Goal: Register for event/course

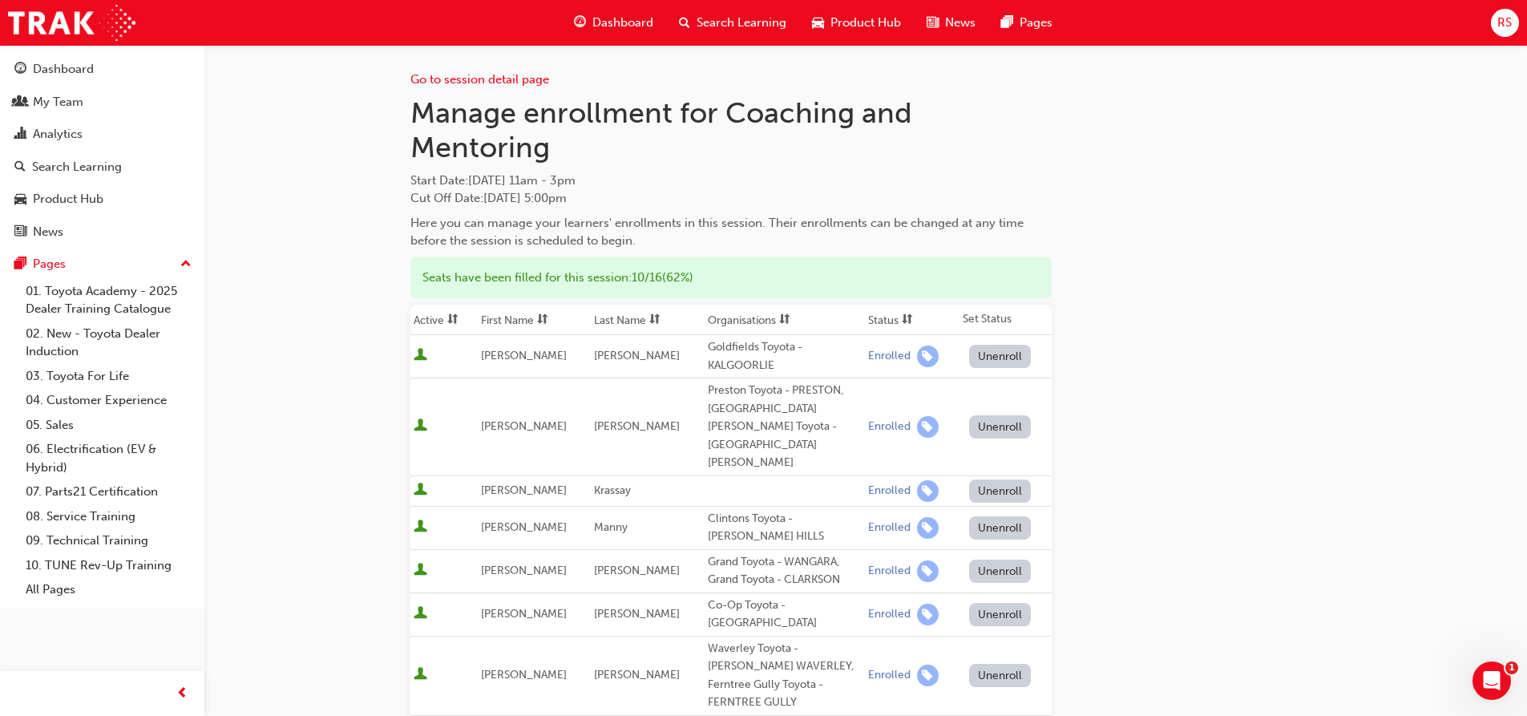
click at [718, 17] on span "Search Learning" at bounding box center [742, 23] width 90 height 18
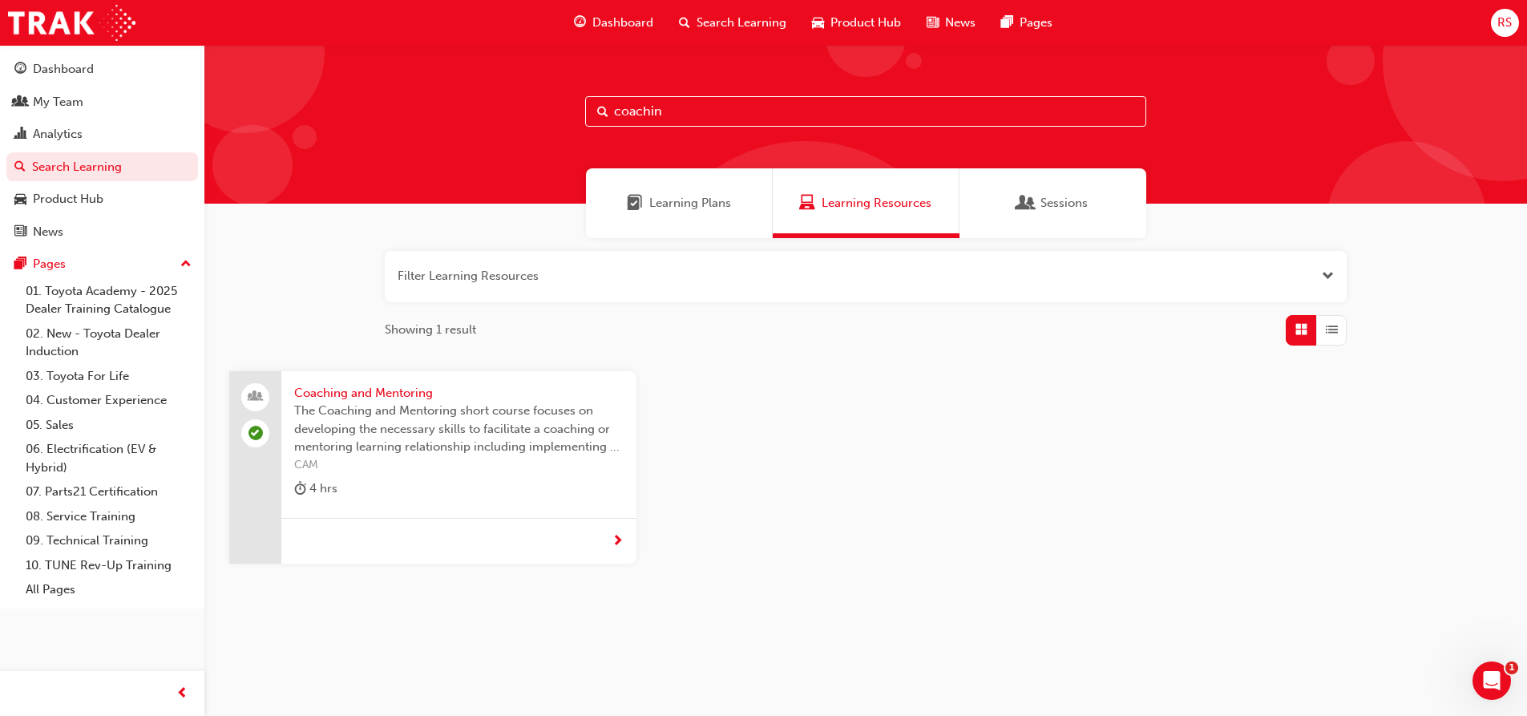
drag, startPoint x: 674, startPoint y: 112, endPoint x: 498, endPoint y: 119, distance: 175.7
click at [498, 119] on div "coachin" at bounding box center [865, 124] width 1323 height 159
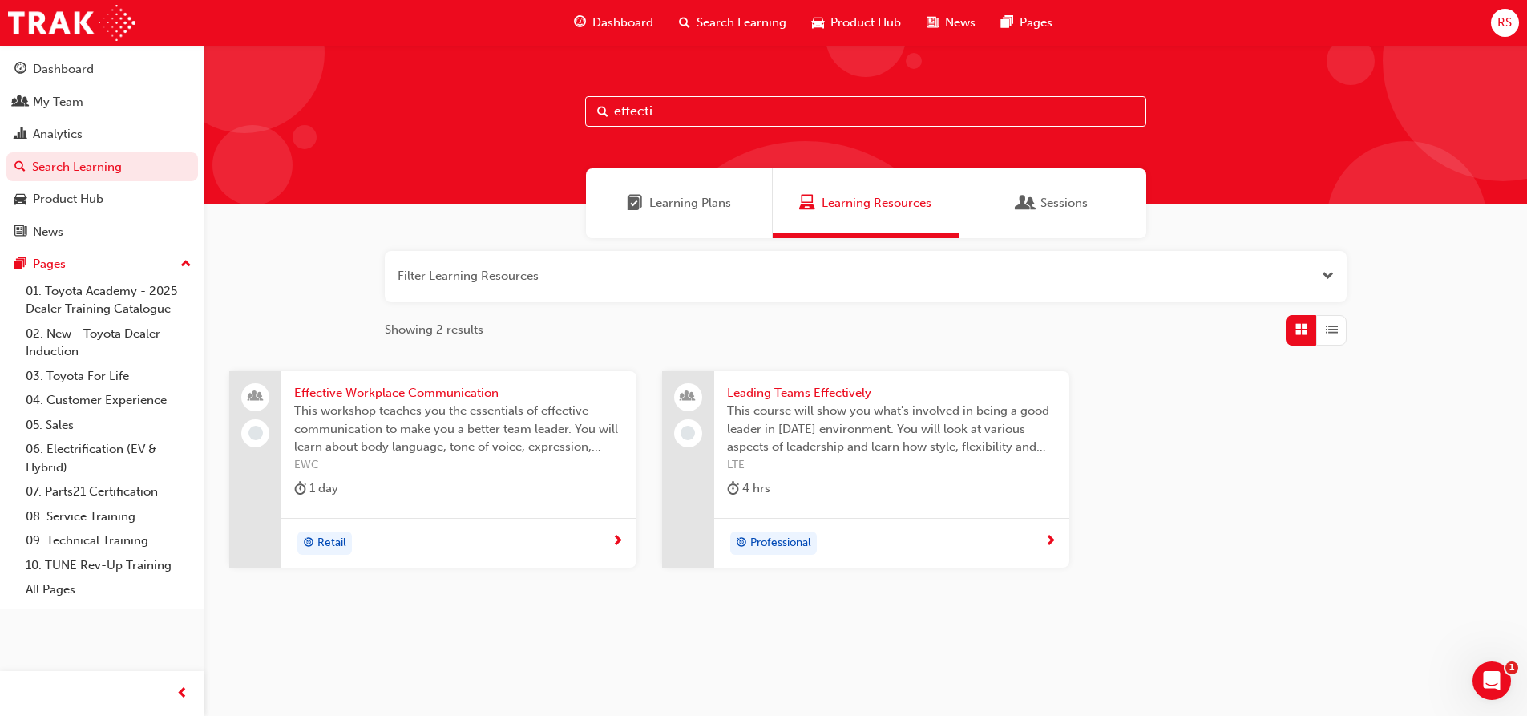
type input "effecti"
click at [772, 394] on span "Leading Teams Effectively" at bounding box center [892, 393] width 330 height 18
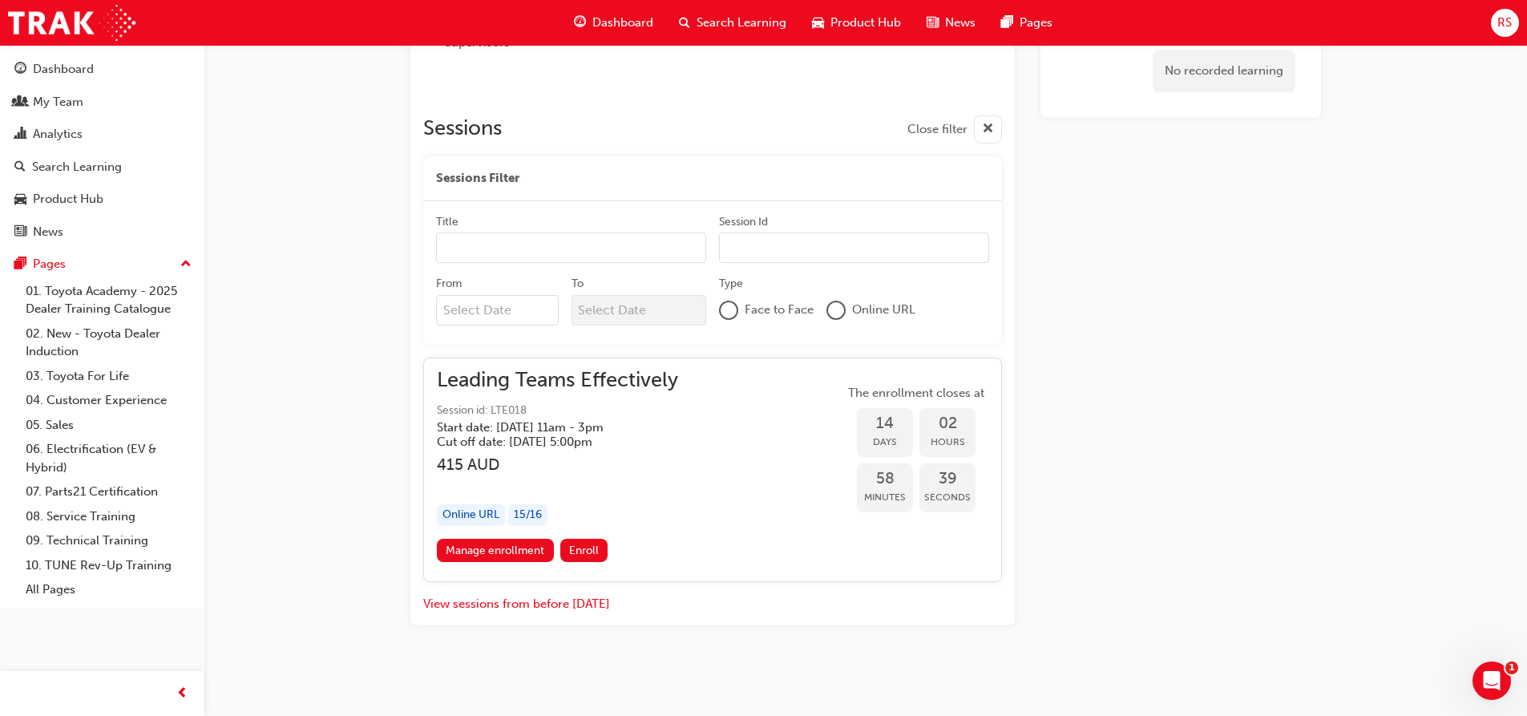
scroll to position [700, 0]
click at [620, 395] on div "Leading Teams Effectively Session id: LTE018 Start date: [DATE] 11am - 3pm Cut …" at bounding box center [557, 409] width 241 height 78
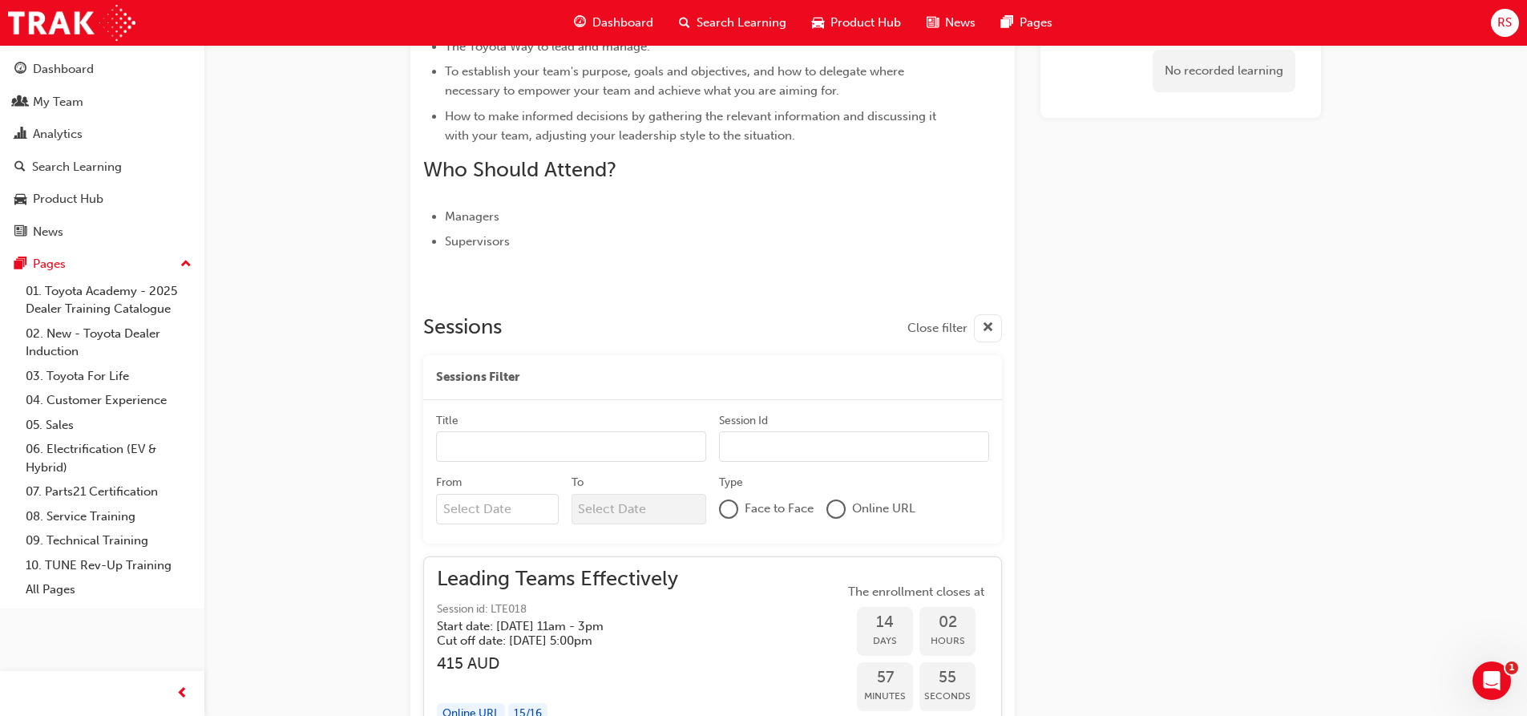
scroll to position [675, 0]
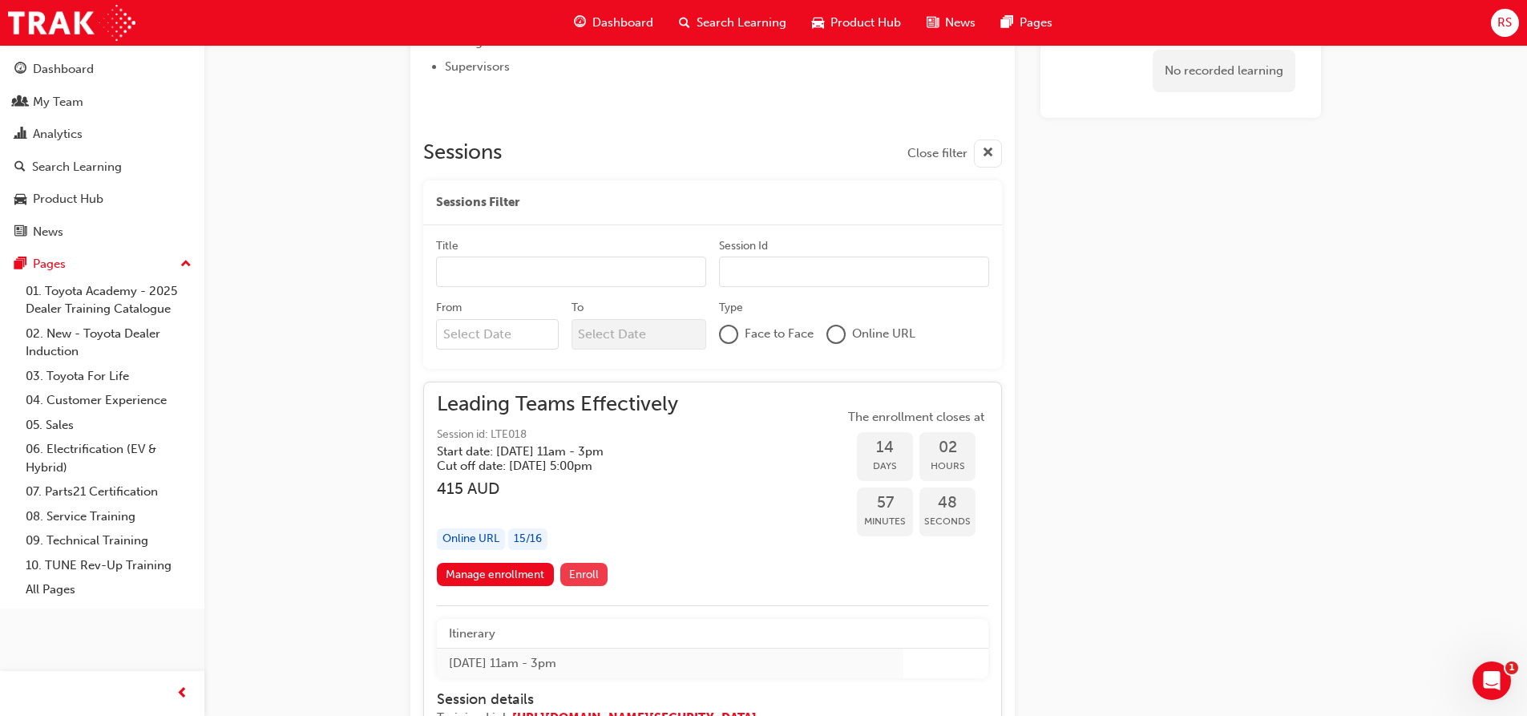
click at [594, 577] on span "Enroll" at bounding box center [584, 575] width 30 height 14
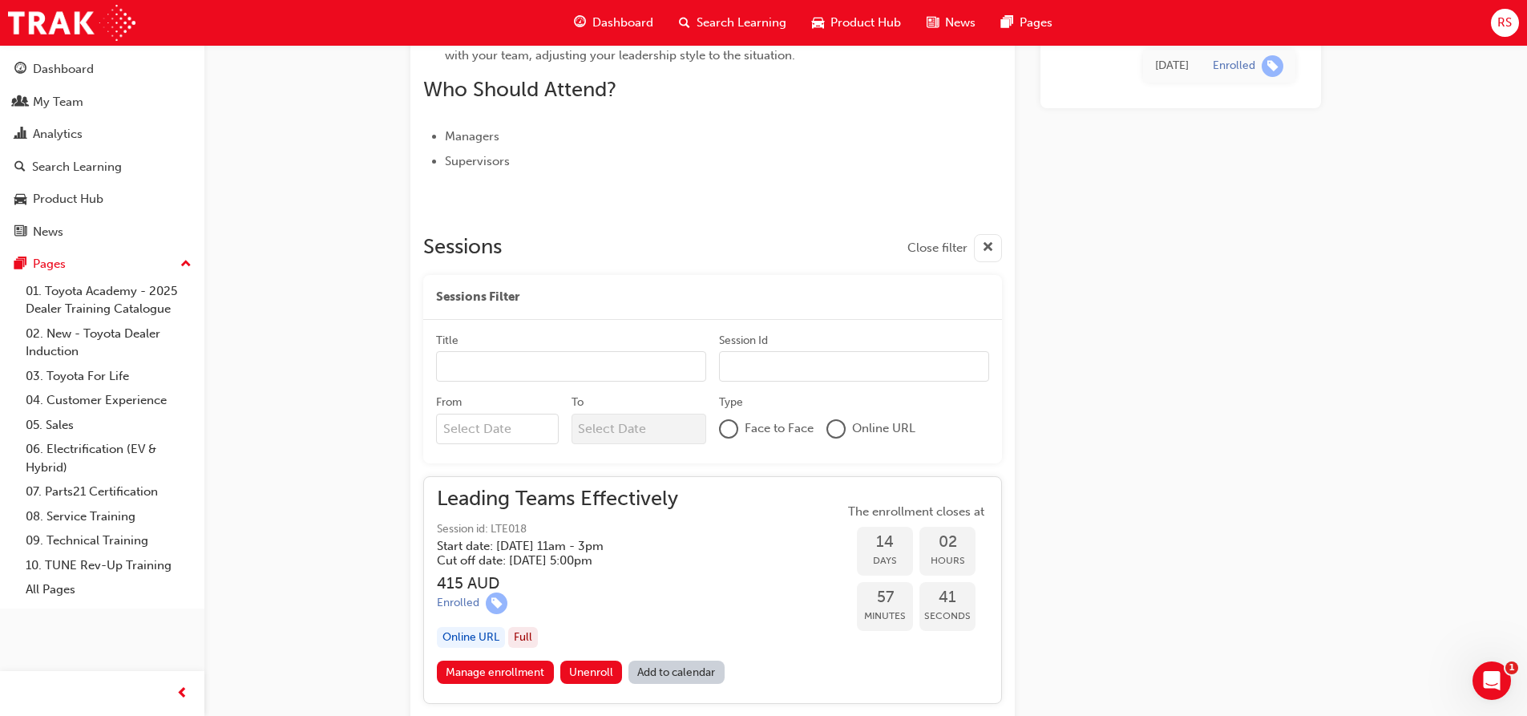
scroll to position [704, 0]
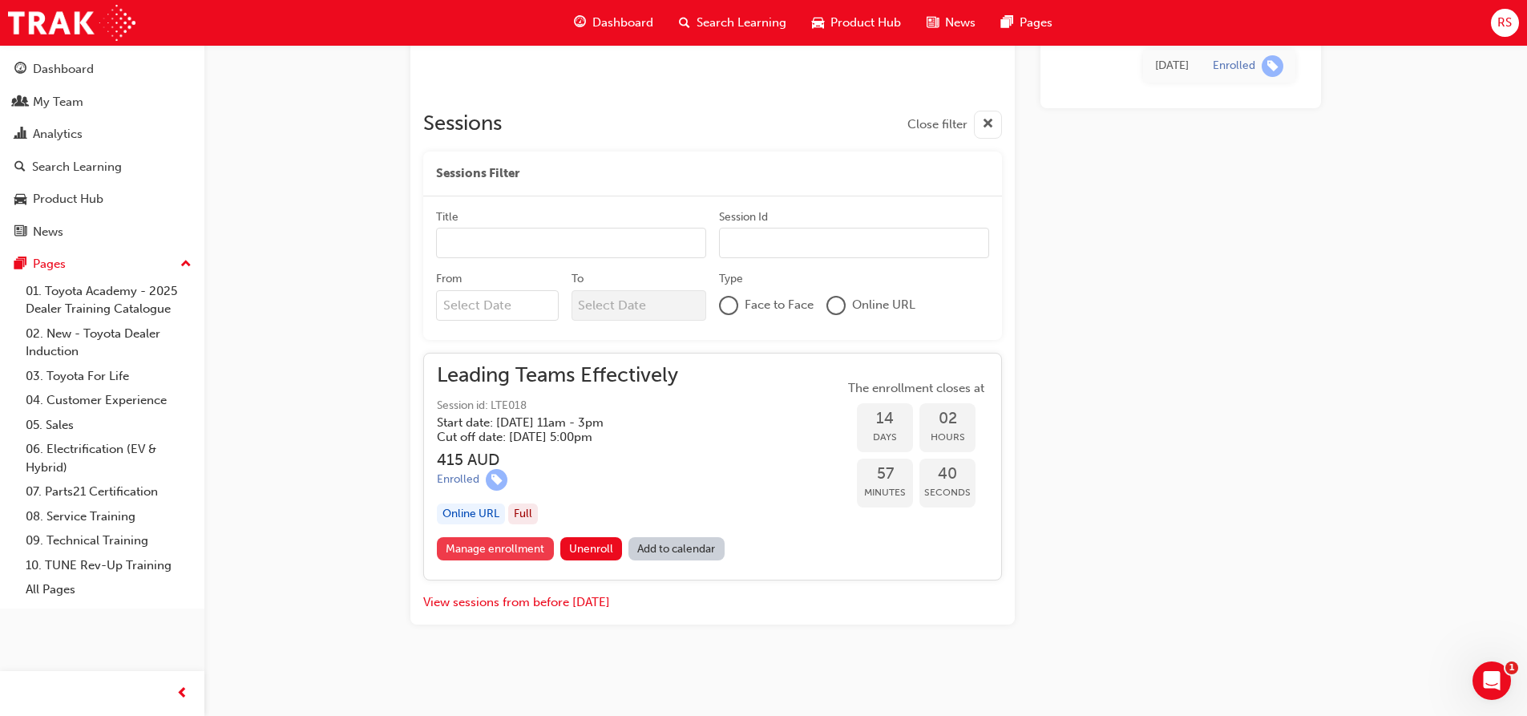
click at [470, 547] on link "Manage enrollment" at bounding box center [495, 548] width 117 height 23
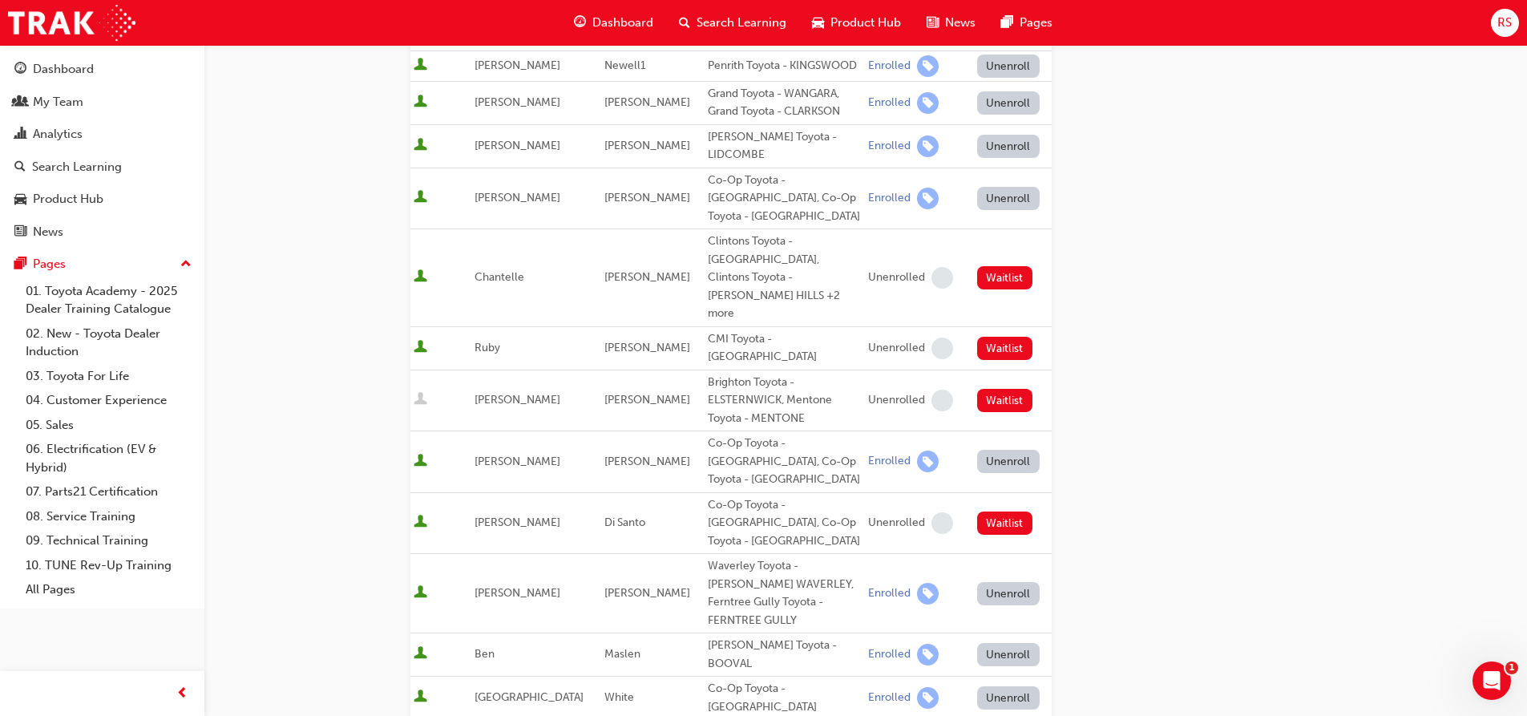
scroll to position [641, 0]
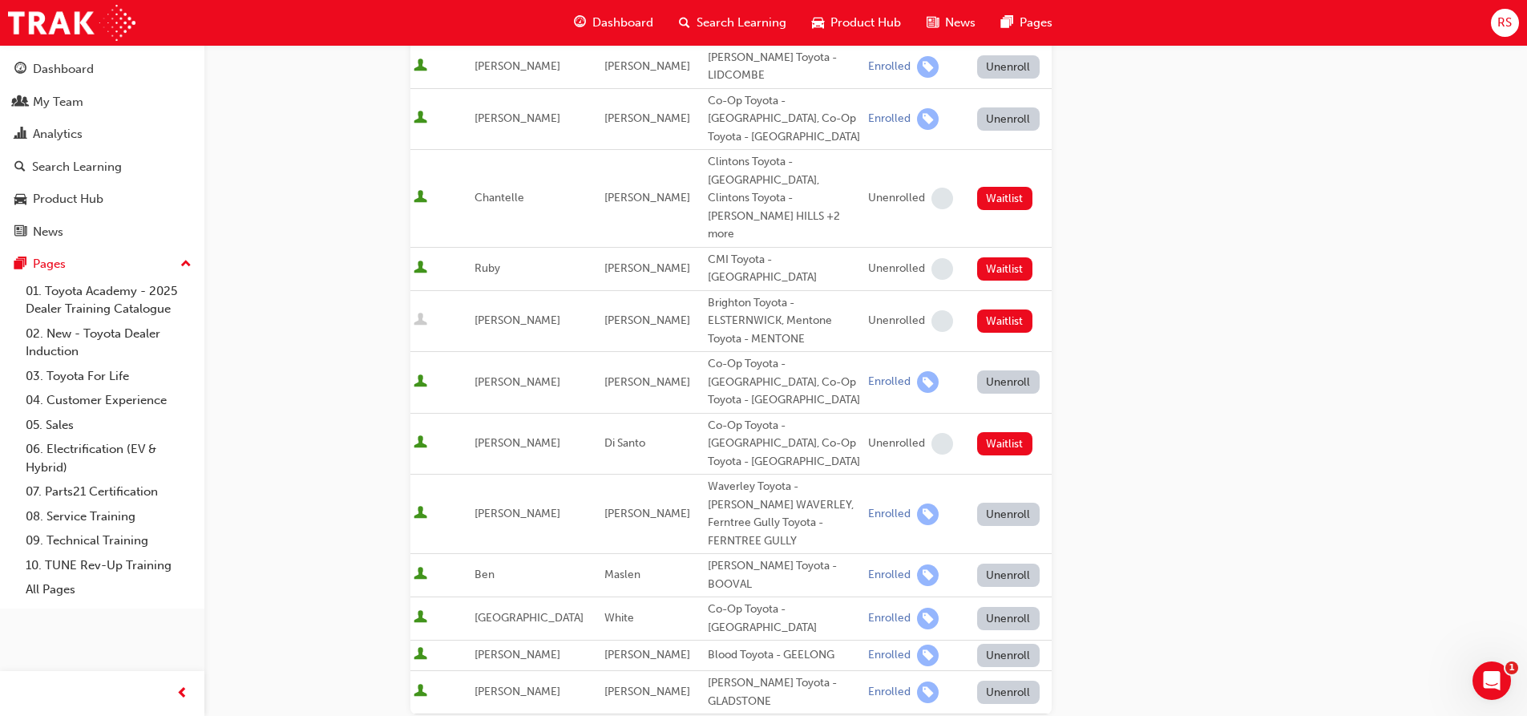
click at [977, 370] on button "Unenroll" at bounding box center [1008, 381] width 63 height 23
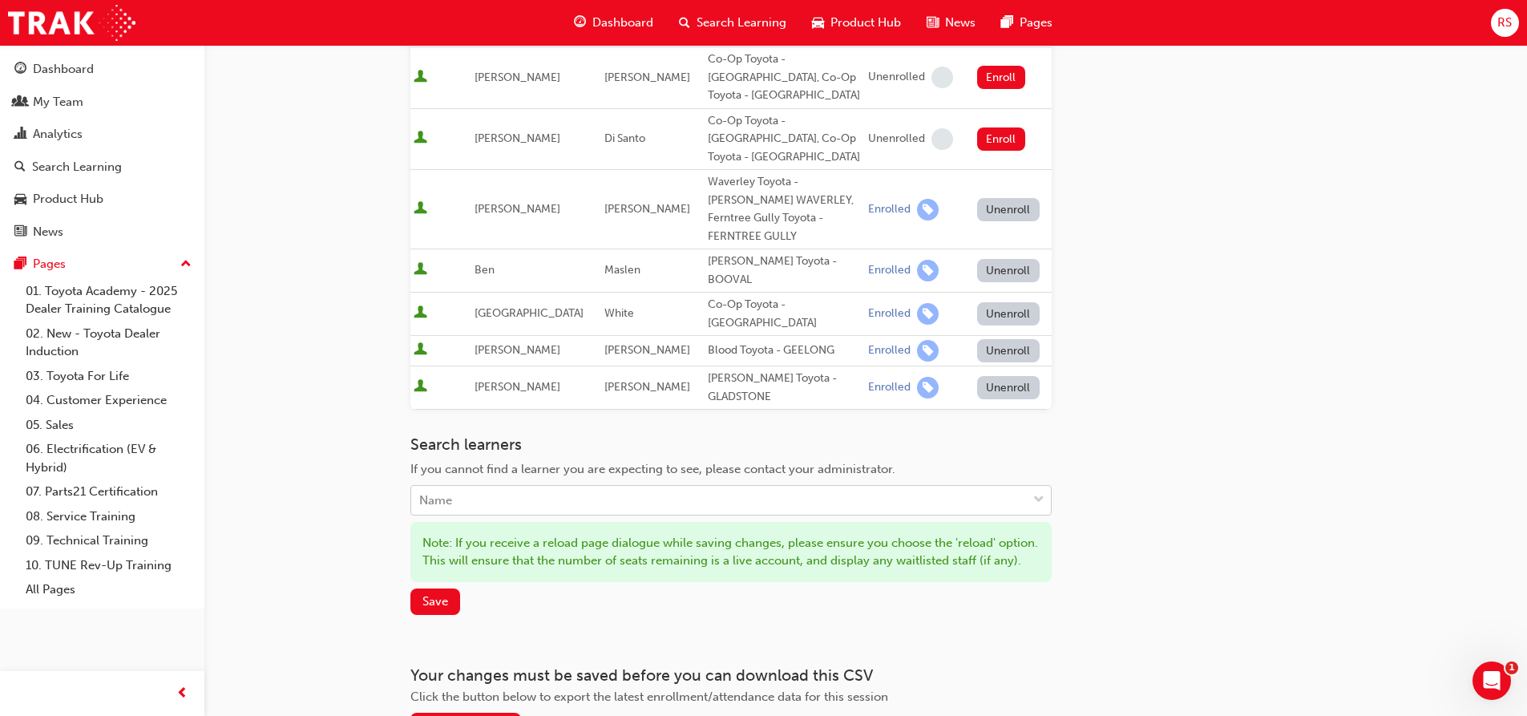
scroll to position [950, 0]
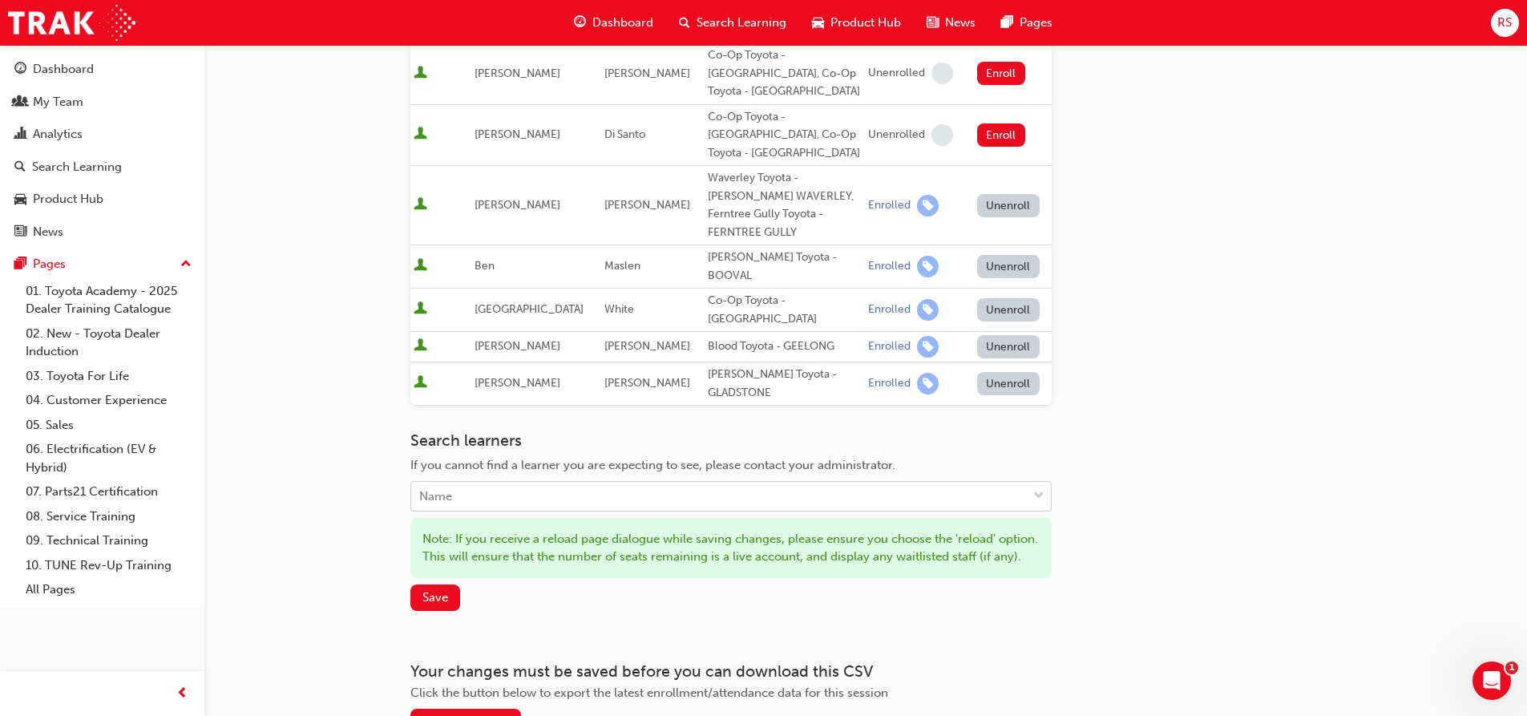
click at [487, 483] on div "Name" at bounding box center [719, 497] width 616 height 28
type input "nath"
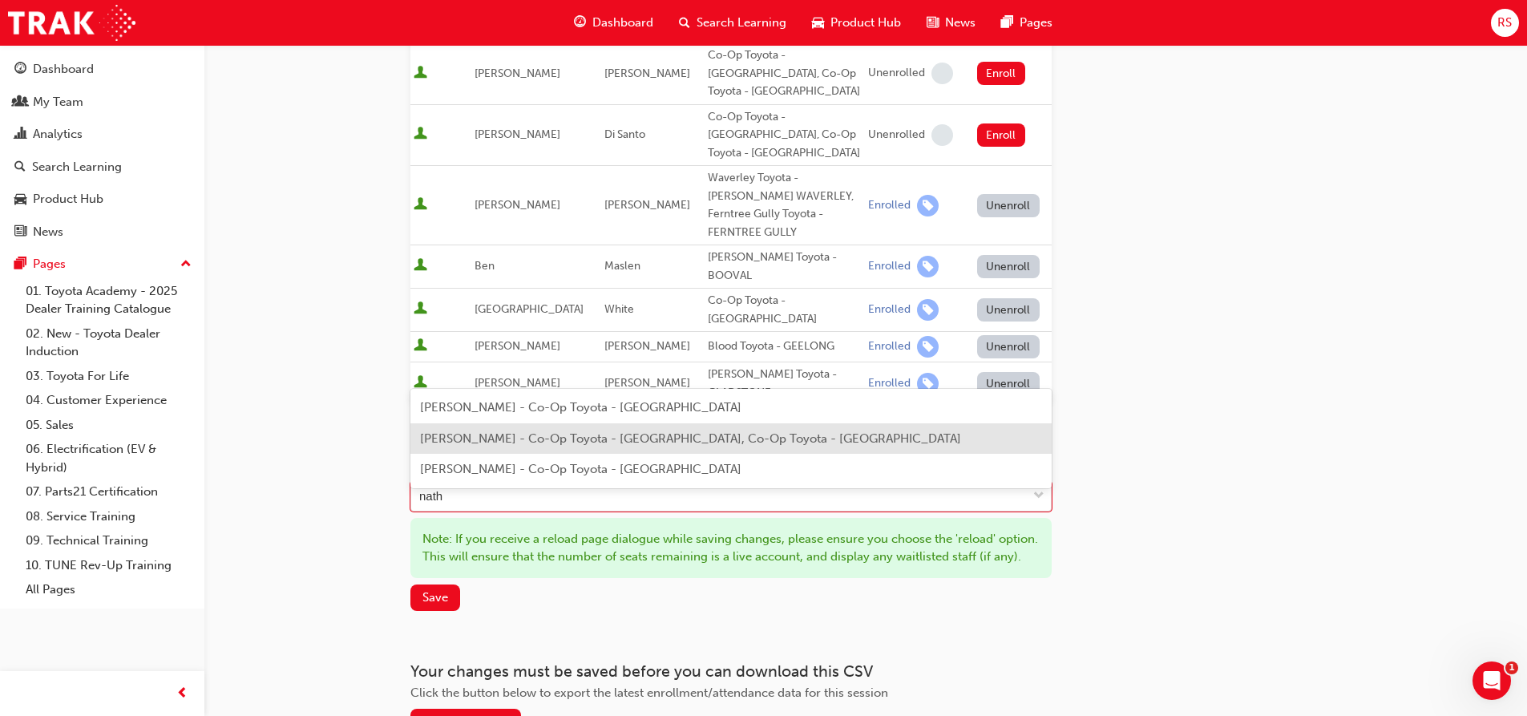
click at [492, 439] on span "Nathan Kean - Co-Op Toyota - HOBART, Co-Op Toyota - KINGSTON" at bounding box center [690, 438] width 541 height 14
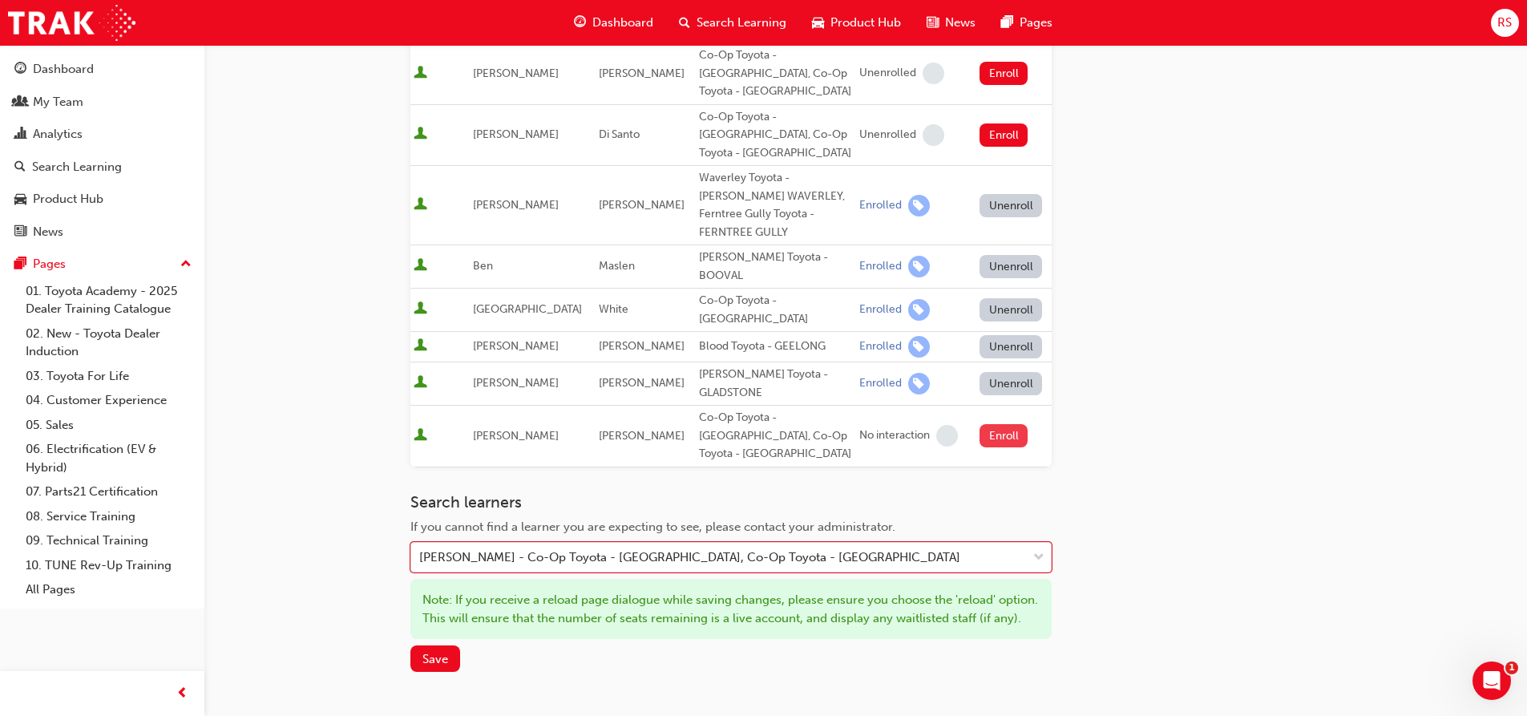
click at [994, 424] on button "Enroll" at bounding box center [1004, 435] width 48 height 23
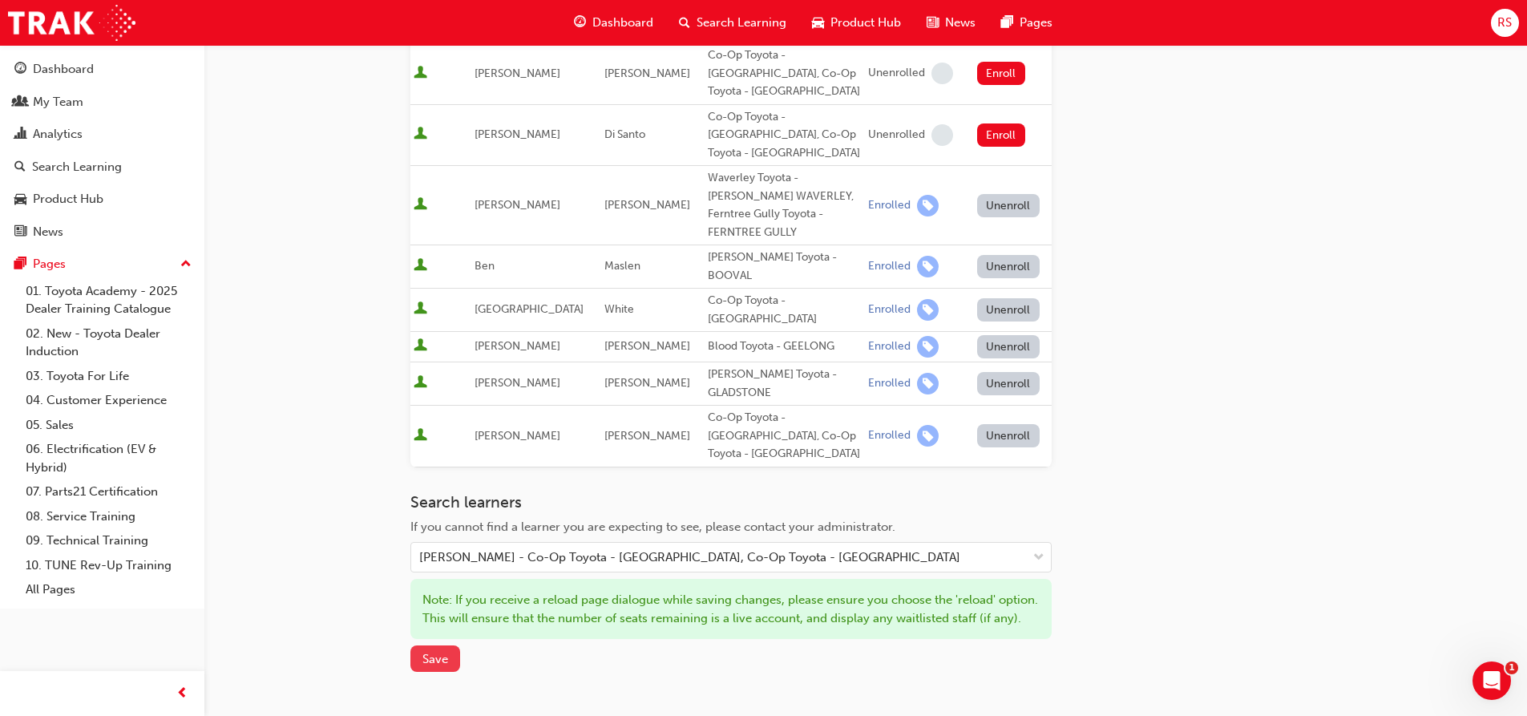
click at [437, 652] on span "Save" at bounding box center [436, 659] width 26 height 14
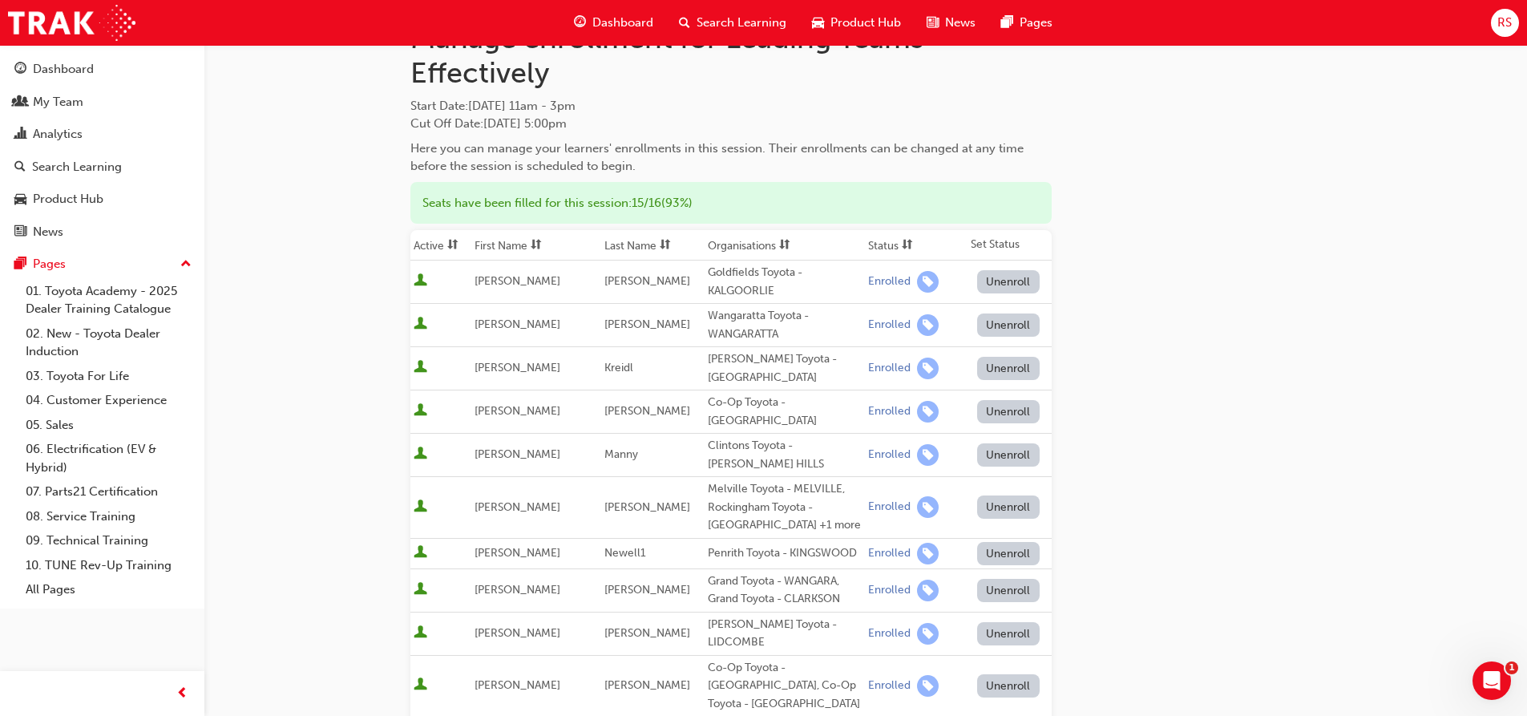
scroll to position [0, 0]
